Goal: Task Accomplishment & Management: Complete application form

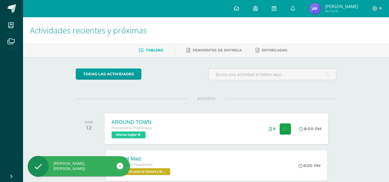
click at [211, 132] on div "AROUND TOWN Preparatoria Preprimaria Idioma Inglés 'B' 8:00 PM 6 AROUND TOWN Id…" at bounding box center [217, 129] width 224 height 31
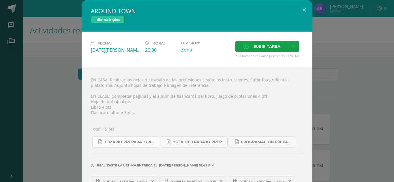
scroll to position [36, 0]
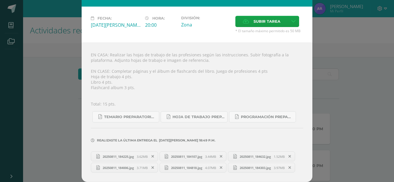
click at [134, 152] on link "20250811_184225.jpg 3.62MB" at bounding box center [124, 157] width 67 height 10
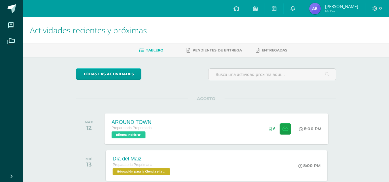
click at [226, 134] on div "AROUND TOWN Preparatoria Preprimaria Idioma Inglés 'B' 8:00 PM 6 AROUND TOWN Id…" at bounding box center [217, 129] width 224 height 31
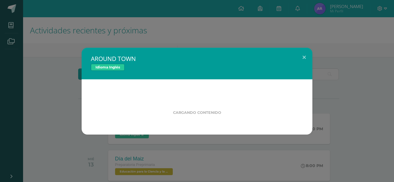
click at [162, 123] on div "Cargando contenido" at bounding box center [197, 107] width 231 height 55
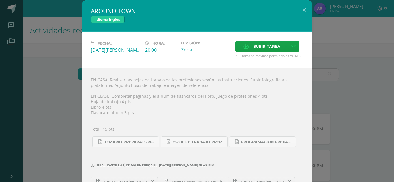
scroll to position [36, 0]
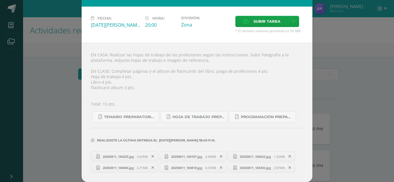
click at [142, 152] on link "20250811_184225.jpg 3.62MB" at bounding box center [124, 157] width 67 height 10
click at [273, 158] on span "1.52MB" at bounding box center [278, 157] width 11 height 4
click at [220, 169] on icon at bounding box center [221, 168] width 3 height 4
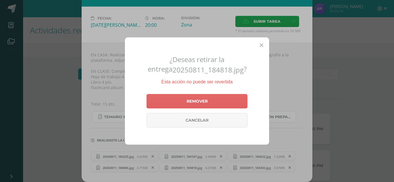
click at [263, 47] on icon at bounding box center [261, 46] width 4 height 6
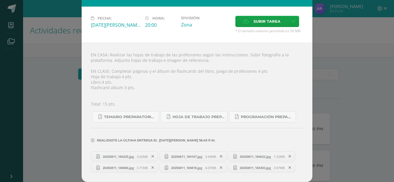
click at [205, 166] on span "4.07MB" at bounding box center [210, 168] width 11 height 4
click at [208, 152] on link "20250811_184107.jpg 3.44MB" at bounding box center [192, 157] width 67 height 10
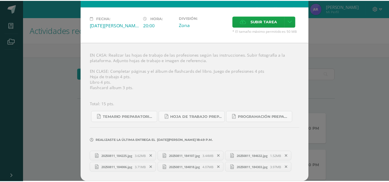
scroll to position [0, 0]
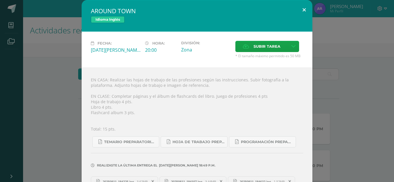
click at [302, 13] on button at bounding box center [304, 10] width 16 height 20
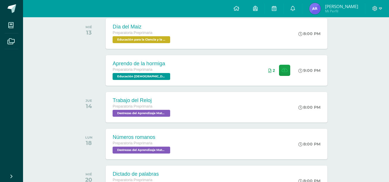
scroll to position [133, 0]
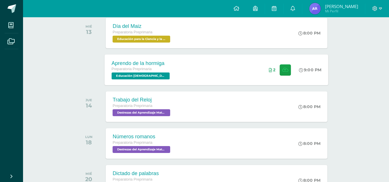
click at [234, 72] on div "Aprendo de la hormiga Preparatoria Preprimaria Educación Cristiana 'B' 9:00 PM …" at bounding box center [217, 69] width 224 height 31
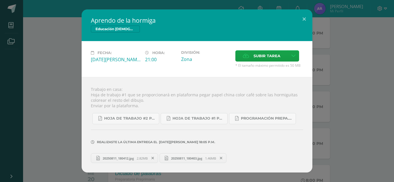
click at [144, 161] on link "20250811_180412.jpg 2.82MB" at bounding box center [124, 159] width 67 height 10
click at [205, 157] on span "20250811_180403.jpg" at bounding box center [186, 158] width 37 height 4
click at [131, 163] on div "20250811_180412.jpg 2.82MB 20250811_180403.jpg 1.46MB" at bounding box center [197, 157] width 212 height 11
click at [139, 156] on span "2.82MB" at bounding box center [142, 158] width 11 height 4
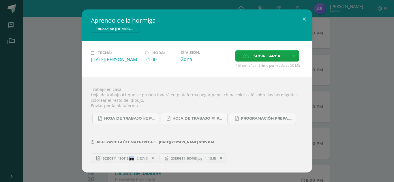
click at [221, 161] on span at bounding box center [221, 158] width 10 height 6
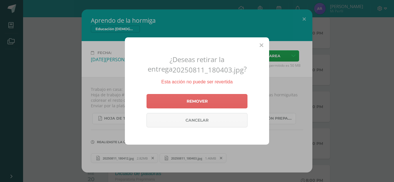
click at [263, 45] on div "¿Deseas retirar la entrega 20250811_180403.jpg ? Esta acción no puede ser rever…" at bounding box center [197, 90] width 144 height 107
click at [261, 46] on icon at bounding box center [261, 46] width 4 height 6
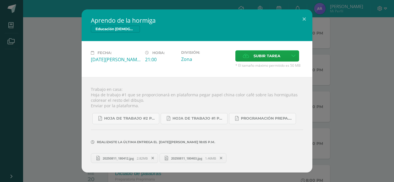
click at [201, 159] on span "20250811_180403.jpg" at bounding box center [186, 158] width 37 height 4
click at [222, 159] on icon at bounding box center [221, 158] width 3 height 4
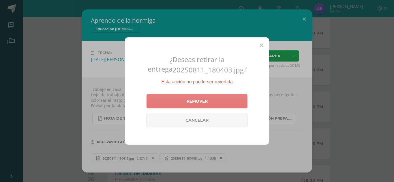
click at [209, 106] on link "Remover" at bounding box center [196, 101] width 101 height 14
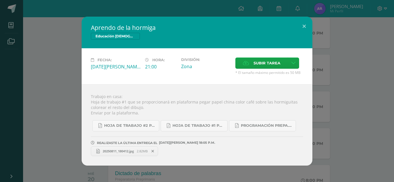
click at [156, 152] on span at bounding box center [153, 151] width 10 height 6
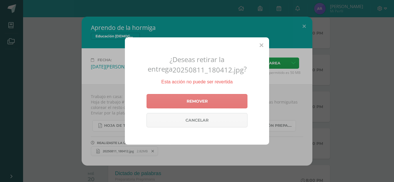
click at [205, 103] on link "Remover" at bounding box center [196, 101] width 101 height 14
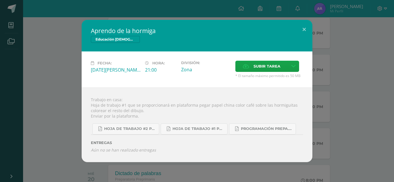
click at [313, 39] on div "Aprendo de la hormiga Educación Cristiana Fecha: Miércoles 13 de Agosto Hora: 2…" at bounding box center [196, 91] width 389 height 143
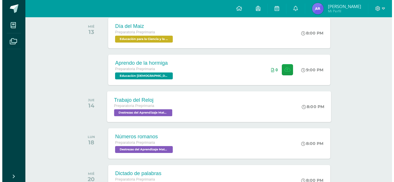
scroll to position [0, 0]
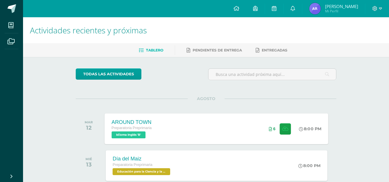
click at [231, 128] on div "AROUND TOWN Preparatoria Preprimaria Idioma Inglés 'B' 8:00 PM 6 AROUND TOWN Id…" at bounding box center [217, 129] width 224 height 31
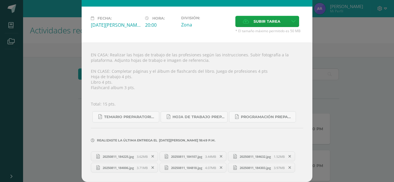
scroll to position [36, 0]
click at [285, 157] on span at bounding box center [290, 157] width 10 height 6
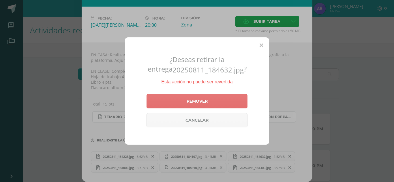
click at [201, 107] on link "Remover" at bounding box center [196, 101] width 101 height 14
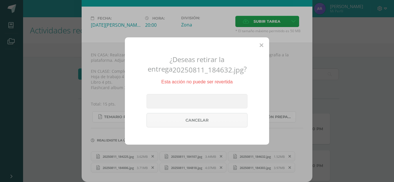
scroll to position [11, 0]
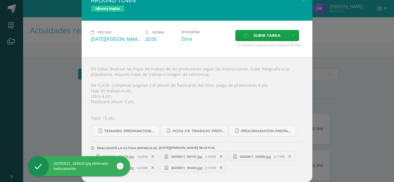
click at [222, 168] on icon at bounding box center [221, 168] width 3 height 4
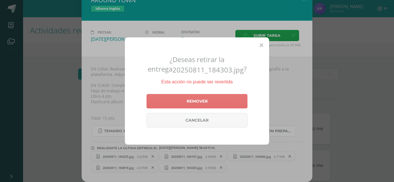
click at [220, 95] on link "Remover" at bounding box center [196, 101] width 101 height 14
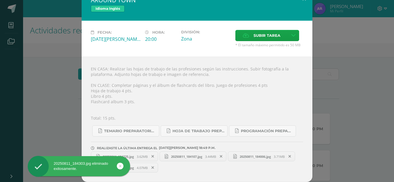
click at [221, 158] on span at bounding box center [221, 157] width 10 height 6
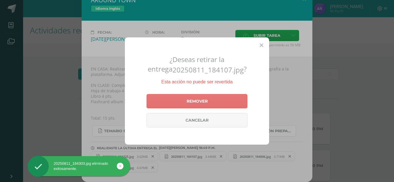
click at [215, 103] on link "Remover" at bounding box center [196, 101] width 101 height 14
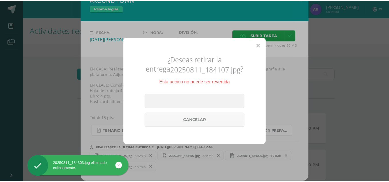
scroll to position [0, 0]
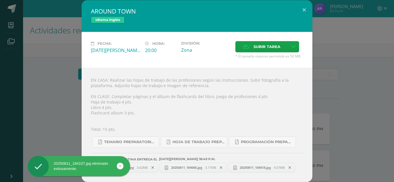
click at [222, 166] on icon at bounding box center [221, 168] width 3 height 4
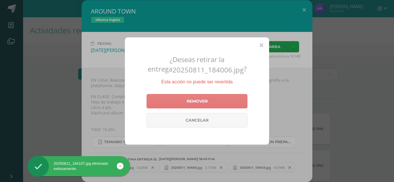
click at [233, 99] on link "Remover" at bounding box center [196, 101] width 101 height 14
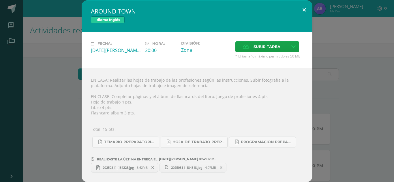
click at [302, 13] on button at bounding box center [304, 10] width 16 height 20
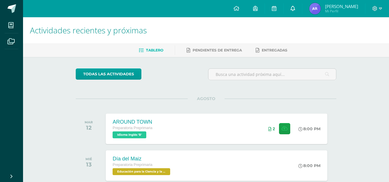
click at [300, 5] on link at bounding box center [293, 8] width 18 height 17
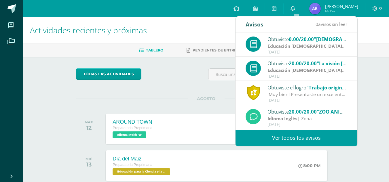
scroll to position [96, 0]
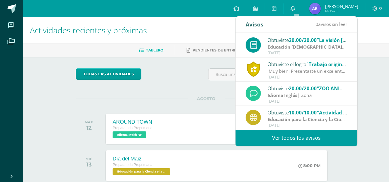
click at [329, 67] on span ""Trabajo original"" at bounding box center [328, 64] width 42 height 7
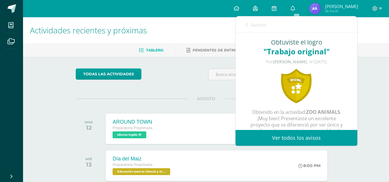
scroll to position [16, 0]
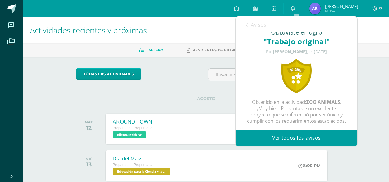
click at [382, 21] on h1 "Actividades recientes y próximas" at bounding box center [206, 30] width 352 height 26
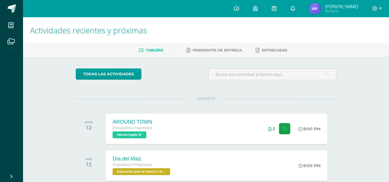
click at [301, 12] on link at bounding box center [293, 8] width 18 height 17
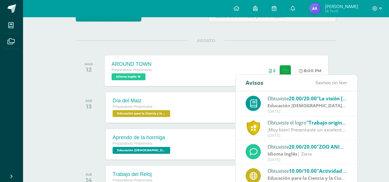
scroll to position [58, 0]
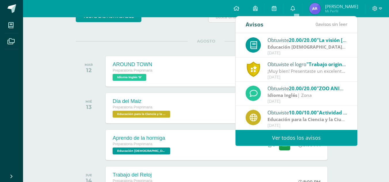
click at [318, 139] on link "Ver todos los avisos" at bounding box center [297, 138] width 122 height 16
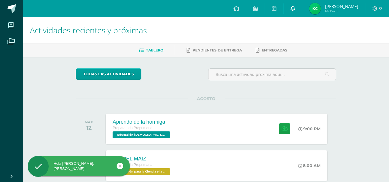
click at [297, 10] on link at bounding box center [293, 8] width 18 height 17
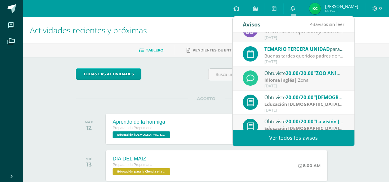
click at [306, 95] on span "20.00/20.00" at bounding box center [300, 97] width 28 height 7
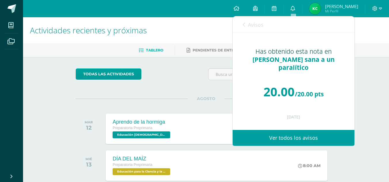
scroll to position [96, 0]
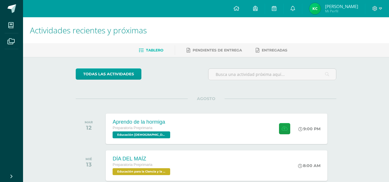
click at [212, 38] on h1 "Actividades recientes y próximas" at bounding box center [206, 30] width 352 height 26
click at [296, 10] on link at bounding box center [293, 8] width 18 height 17
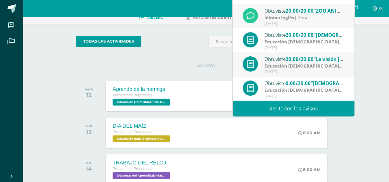
scroll to position [37, 0]
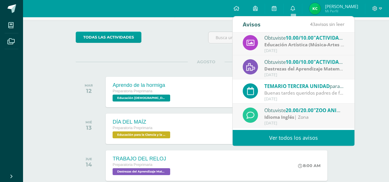
click at [317, 65] on span ""ACTIVIDAD #5 REVISIÓN DE LIBROS"" at bounding box center [358, 62] width 88 height 7
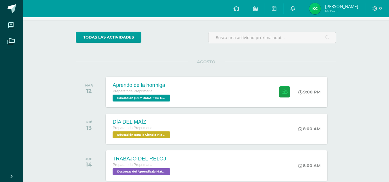
click at [211, 66] on div "AGOSTO MAR 12 Aprendo de la hormiga Preparatoria Preprimaria Educación Cristian…" at bounding box center [206, 85] width 261 height 46
click at [299, 8] on link at bounding box center [293, 8] width 18 height 17
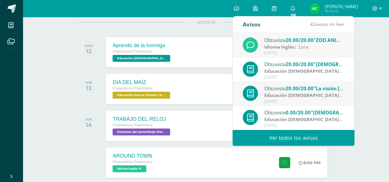
scroll to position [77, 0]
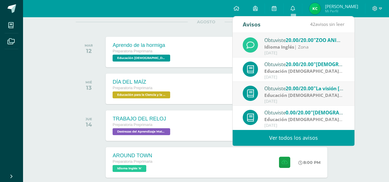
click at [302, 134] on link "Ver todos los avisos" at bounding box center [294, 138] width 122 height 16
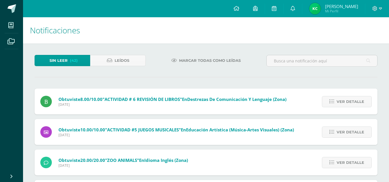
drag, startPoint x: 0, startPoint y: 0, endPoint x: 243, endPoint y: 113, distance: 267.6
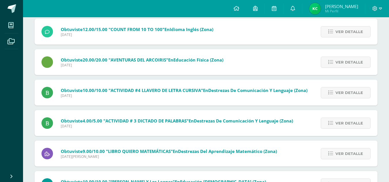
scroll to position [534, 0]
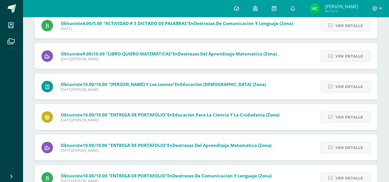
click at [170, 140] on div "Obtuviste 10.00/10.00 "ENTREGA DE PORTAFOLIO" en Destrezas del Aprendizaje Mate…" at bounding box center [157, 148] width 244 height 26
click at [179, 144] on span "Destrezas del Aprendizaje Matemático (zona)" at bounding box center [222, 146] width 99 height 6
click at [356, 150] on span "Ver detalle" at bounding box center [350, 148] width 28 height 11
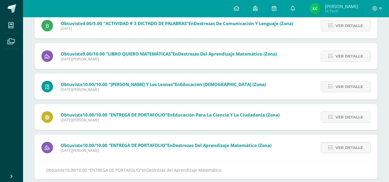
click at [313, 124] on div "Obtuviste 10.00/10.00 "ENTREGA DE PORTAFOLIO" en Educación para la Ciencia y la…" at bounding box center [206, 117] width 343 height 26
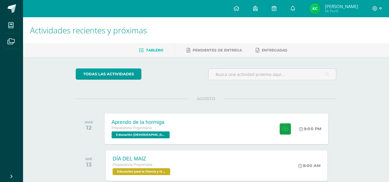
click at [197, 127] on div "Aprendo de la hormiga Preparatoria Preprimaria Educación [DEMOGRAPHIC_DATA] 'A'…" at bounding box center [217, 129] width 224 height 31
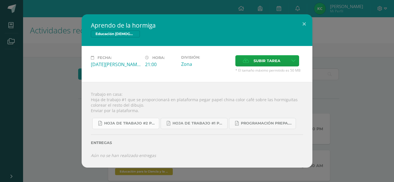
click at [117, 127] on link "Hoja de trabajo #2 prepa A-B 4ta. Unidad 2025.pdf" at bounding box center [125, 123] width 67 height 11
click at [291, 60] on icon at bounding box center [293, 60] width 4 height 5
click at [278, 60] on span "Subir tarea" at bounding box center [266, 61] width 27 height 11
click at [0, 0] on input "Subir tarea" at bounding box center [0, 0] width 0 height 0
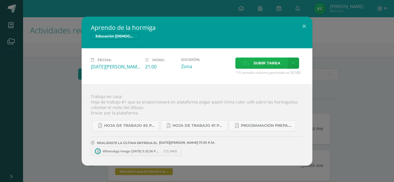
click at [273, 58] on span "Subir tarea" at bounding box center [266, 63] width 27 height 11
click at [0, 0] on input "Subir tarea" at bounding box center [0, 0] width 0 height 0
click at [295, 65] on icon at bounding box center [293, 63] width 4 height 5
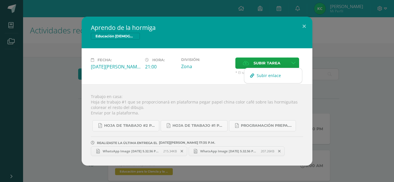
click at [293, 71] on link "Subir enlace" at bounding box center [273, 75] width 58 height 9
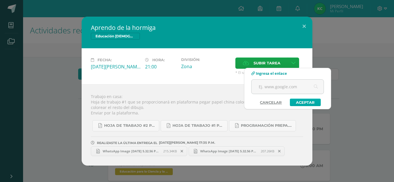
click at [297, 100] on link "Aceptar" at bounding box center [305, 102] width 31 height 7
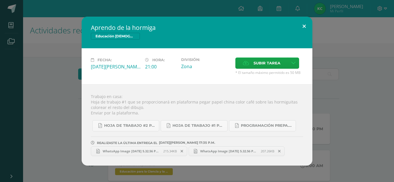
click at [310, 22] on button at bounding box center [304, 27] width 16 height 20
